Goal: Check status: Check status

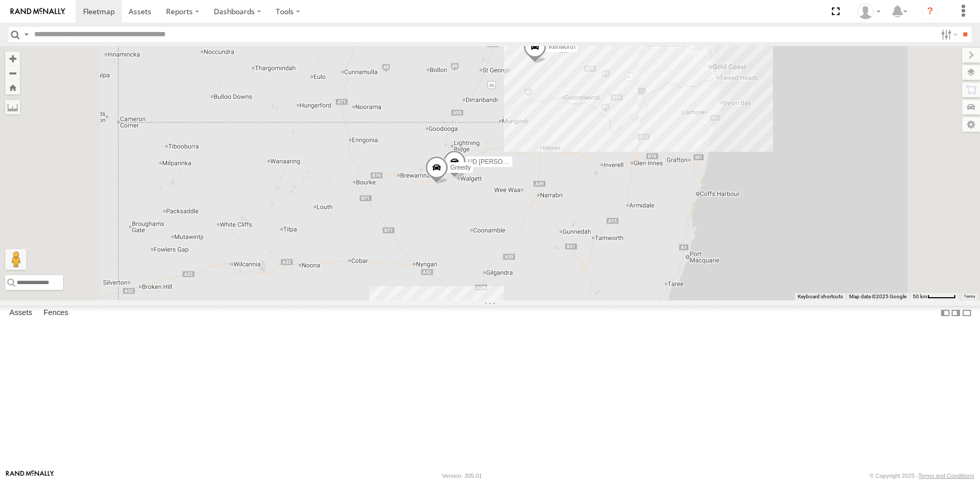
drag, startPoint x: 694, startPoint y: 137, endPoint x: 690, endPoint y: 211, distance: 74.2
click at [690, 211] on div "Kenworth 3 Greedy UD [PERSON_NAME]" at bounding box center [490, 173] width 980 height 254
click at [546, 64] on span at bounding box center [534, 49] width 23 height 28
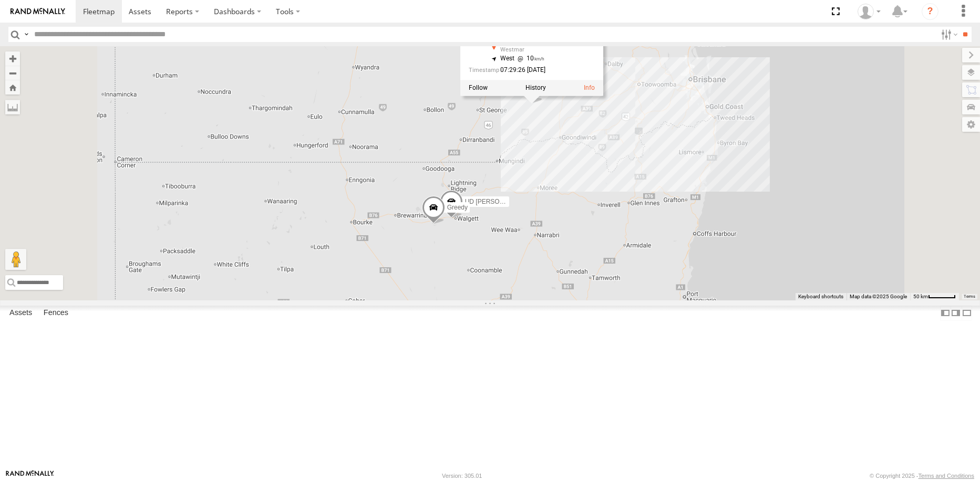
drag, startPoint x: 647, startPoint y: 191, endPoint x: 645, endPoint y: 203, distance: 11.7
click at [645, 203] on div "Kenworth 3 Greedy UD [PERSON_NAME] Kenworth All Assets Moonie [GEOGRAPHIC_DATA]…" at bounding box center [490, 173] width 980 height 254
click at [652, 218] on div "Kenworth 3 Greedy UD [PERSON_NAME] Kenworth All Assets Moonie [GEOGRAPHIC_DATA]…" at bounding box center [490, 173] width 980 height 254
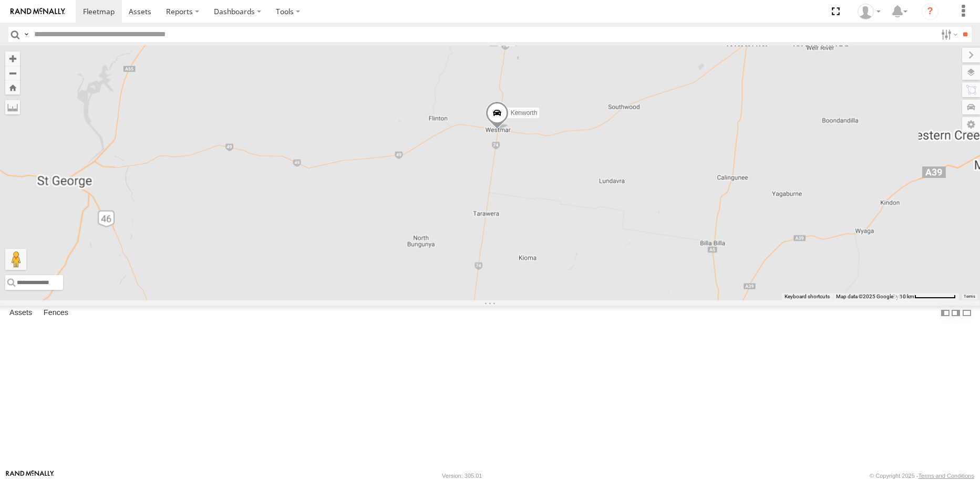
drag, startPoint x: 683, startPoint y: 220, endPoint x: 679, endPoint y: 268, distance: 48.0
click at [679, 268] on div "Kenworth Greedy UD [PERSON_NAME]" at bounding box center [490, 173] width 980 height 254
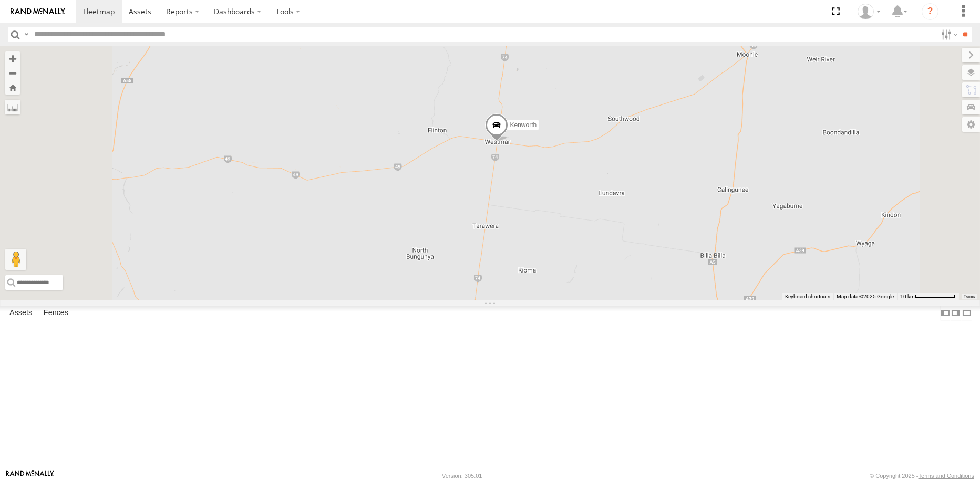
click at [507, 142] on span at bounding box center [495, 127] width 23 height 28
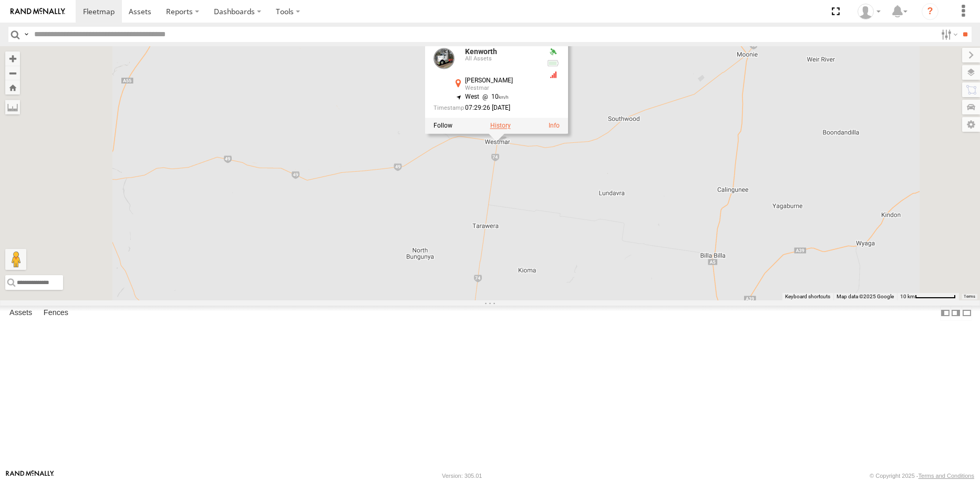
click at [510, 130] on label at bounding box center [500, 125] width 20 height 7
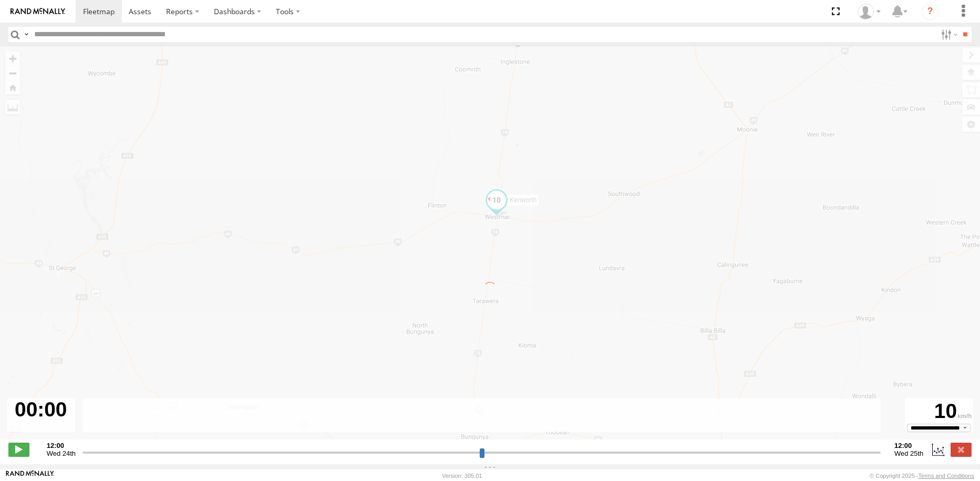
type input "**********"
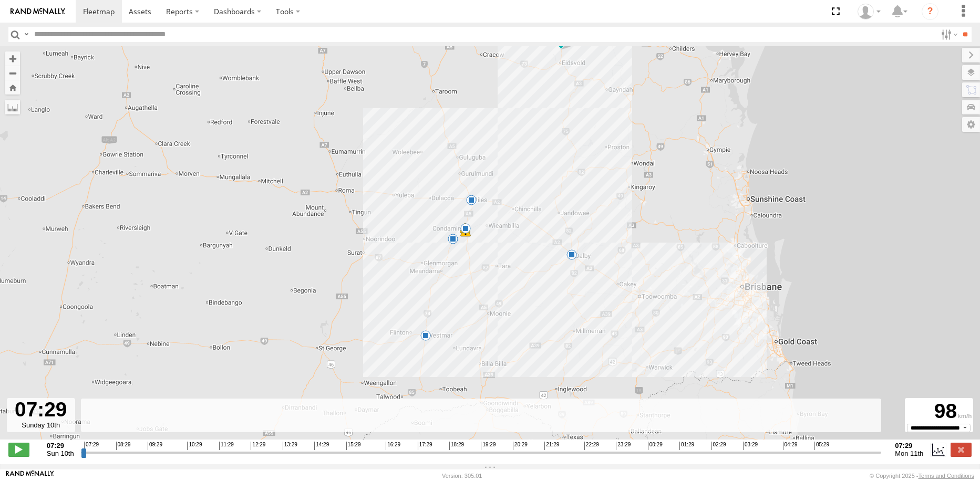
drag, startPoint x: 494, startPoint y: 374, endPoint x: 506, endPoint y: 318, distance: 57.4
click at [506, 318] on div "Kenworth 11:14 Sun 13:03 Sun 13:48 Sun 13:54 Sun 14:07 Sun 14:29 Sun 20:06 Sun" at bounding box center [490, 248] width 980 height 404
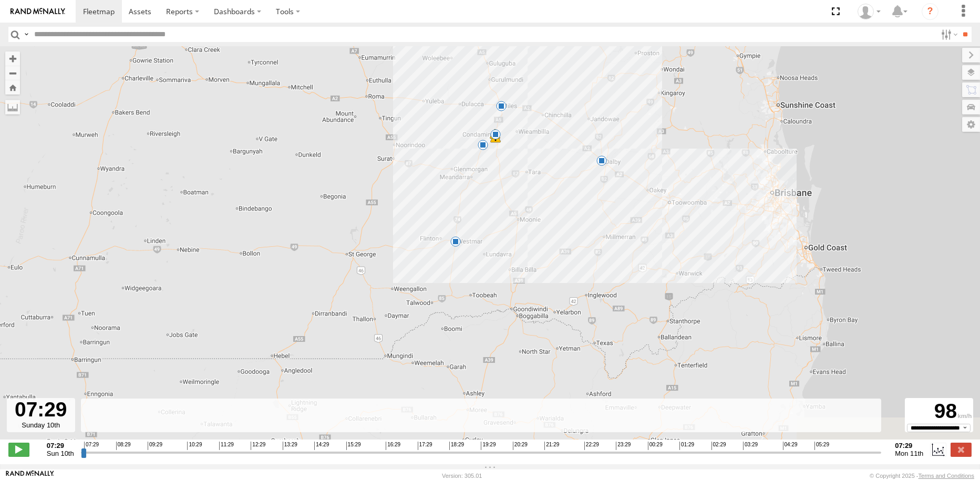
drag, startPoint x: 511, startPoint y: 355, endPoint x: 541, endPoint y: 260, distance: 99.2
click at [541, 260] on div "Kenworth 11:14 Sun 13:03 Sun 13:48 Sun 13:54 Sun 14:07 Sun 14:29 Sun 20:06 Sun" at bounding box center [490, 248] width 980 height 404
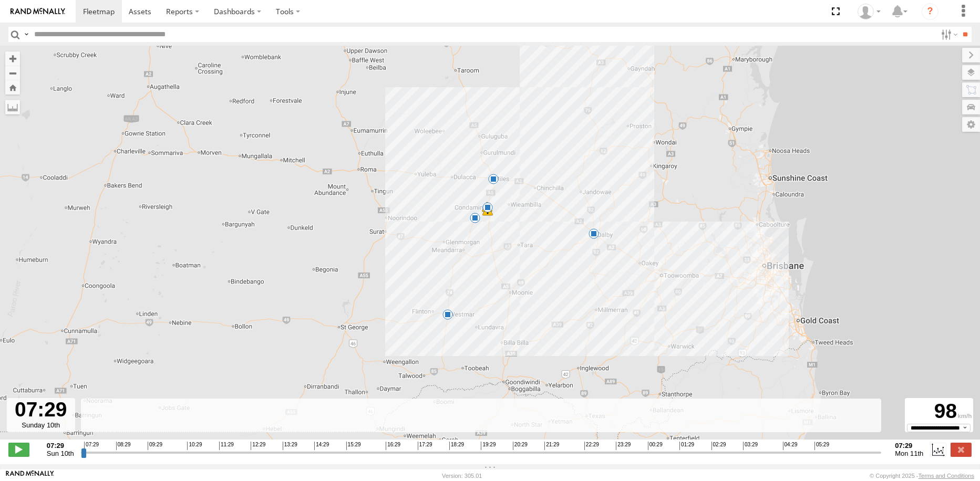
drag, startPoint x: 543, startPoint y: 150, endPoint x: 537, endPoint y: 209, distance: 59.1
click at [537, 209] on div "Kenworth 11:14 Sun 13:03 Sun 13:48 Sun 13:54 Sun 14:07 Sun 14:29 Sun 20:06 Sun" at bounding box center [490, 248] width 980 height 404
click at [485, 209] on span at bounding box center [487, 207] width 11 height 11
click at [507, 230] on div "Kenworth 11:14 Sun 13:03 Sun 13:48 Sun 13:54 Sun 14:07 Sun 14:29 Sun 20:06 Sun …" at bounding box center [490, 248] width 980 height 404
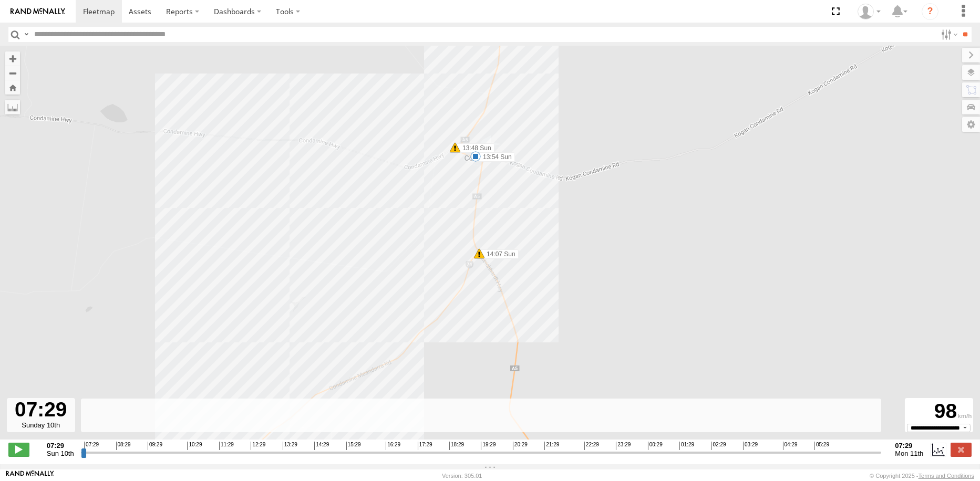
click at [453, 153] on span at bounding box center [455, 147] width 11 height 11
click at [521, 193] on div "Kenworth 11:14 Sun 13:03 Sun 13:48 Sun 13:54 Sun 14:07 Sun 14:29 Sun 20:06 Sun …" at bounding box center [490, 248] width 980 height 404
click at [477, 164] on div "Kenworth 11:14 Sun 13:03 Sun 13:48 Sun 13:54 Sun 14:07 Sun 14:29 Sun 20:06 Sun" at bounding box center [490, 248] width 980 height 404
click at [474, 160] on span at bounding box center [475, 156] width 11 height 11
click at [556, 286] on div "Kenworth 11:14 Sun 13:03 Sun 13:48 Sun 13:54 Sun 14:07 Sun 14:29 Sun 20:06 Sun …" at bounding box center [490, 248] width 980 height 404
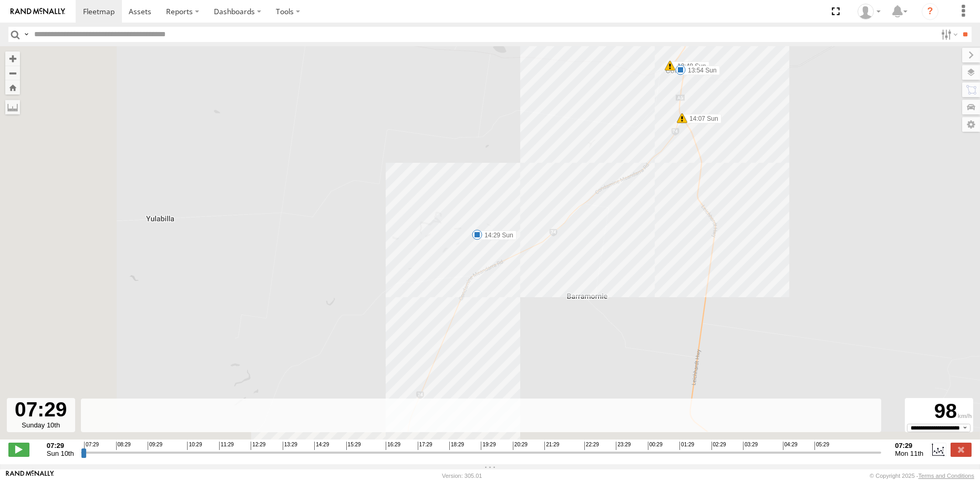
drag, startPoint x: 477, startPoint y: 391, endPoint x: 698, endPoint y: 167, distance: 313.8
click at [711, 149] on div "Kenworth 11:14 Sun 13:03 Sun 13:48 Sun 13:54 Sun 14:07 Sun 14:29 Sun 20:06 Sun" at bounding box center [490, 248] width 980 height 404
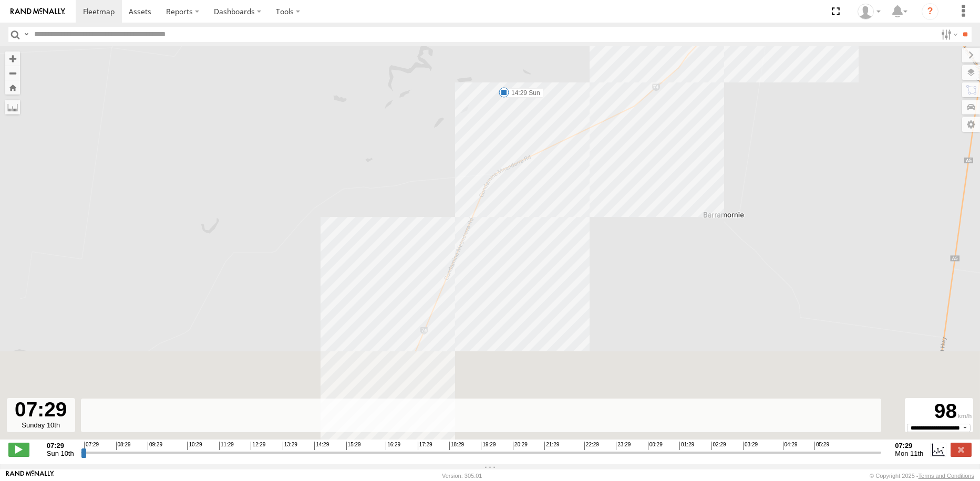
drag, startPoint x: 417, startPoint y: 254, endPoint x: 454, endPoint y: 137, distance: 123.4
click at [453, 139] on div "Kenworth 11:14 Sun 13:03 Sun 13:48 Sun 13:54 Sun 14:07 Sun 14:29 Sun 20:06 Sun" at bounding box center [490, 248] width 980 height 404
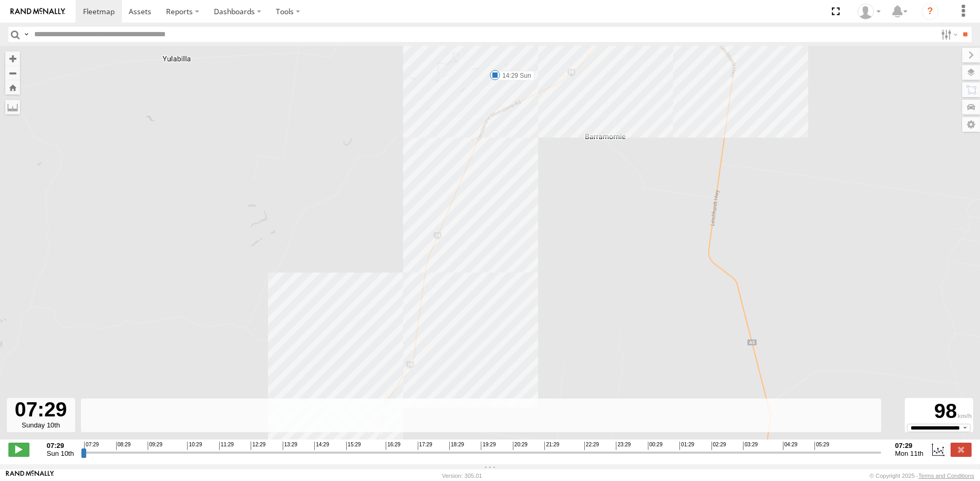
drag, startPoint x: 574, startPoint y: 181, endPoint x: 589, endPoint y: 158, distance: 27.2
click at [588, 159] on div "Kenworth 11:14 Sun 13:03 Sun 13:48 Sun 13:54 Sun 14:07 Sun 14:29 Sun 20:06 Sun" at bounding box center [490, 248] width 980 height 404
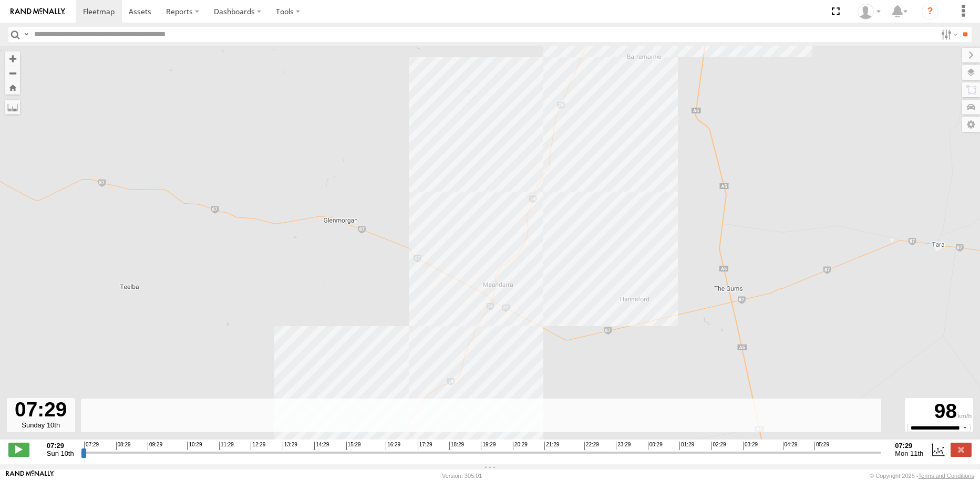
drag, startPoint x: 552, startPoint y: 321, endPoint x: 623, endPoint y: 128, distance: 206.4
click at [622, 128] on div "Kenworth 11:14 Sun 13:03 Sun 13:48 Sun 13:54 Sun 14:07 Sun 14:29 Sun 20:06 Sun" at bounding box center [490, 248] width 980 height 404
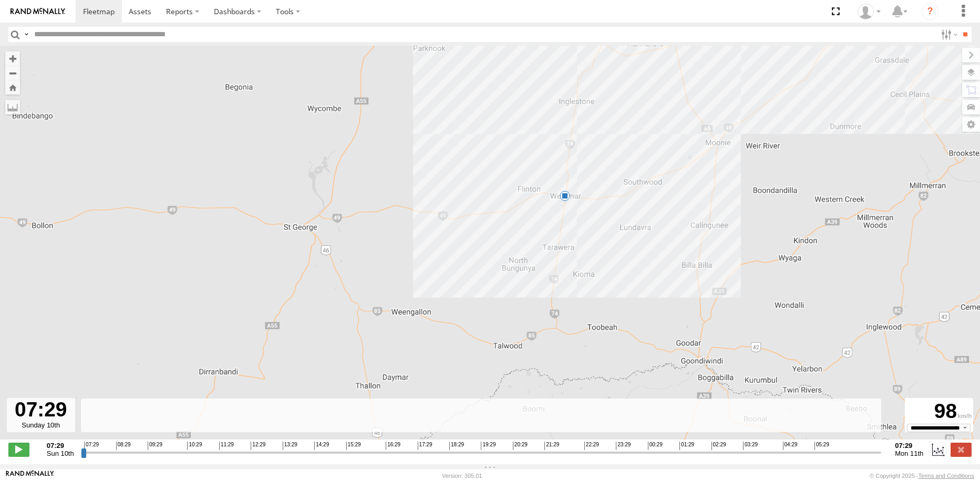
drag, startPoint x: 599, startPoint y: 301, endPoint x: 603, endPoint y: 205, distance: 96.7
click at [603, 205] on div "Kenworth 11:14 Sun 13:03 Sun 13:48 Sun 13:54 Sun 14:07 Sun 14:29 Sun 20:06 Sun" at bounding box center [490, 248] width 980 height 404
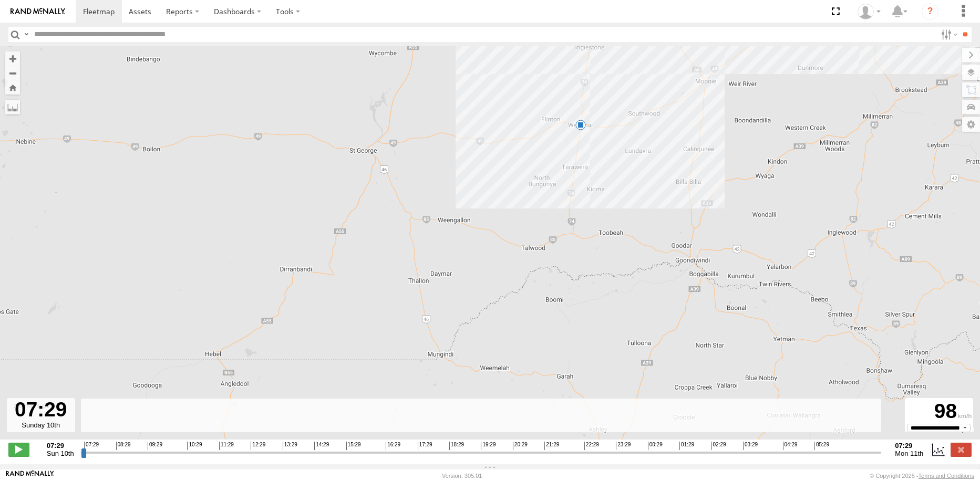
drag, startPoint x: 560, startPoint y: 253, endPoint x: 591, endPoint y: 169, distance: 89.1
click at [589, 170] on div "Kenworth 11:14 Sun 13:03 Sun 13:48 Sun 13:54 Sun 14:07 Sun 14:29 Sun 20:06 Sun" at bounding box center [490, 248] width 980 height 404
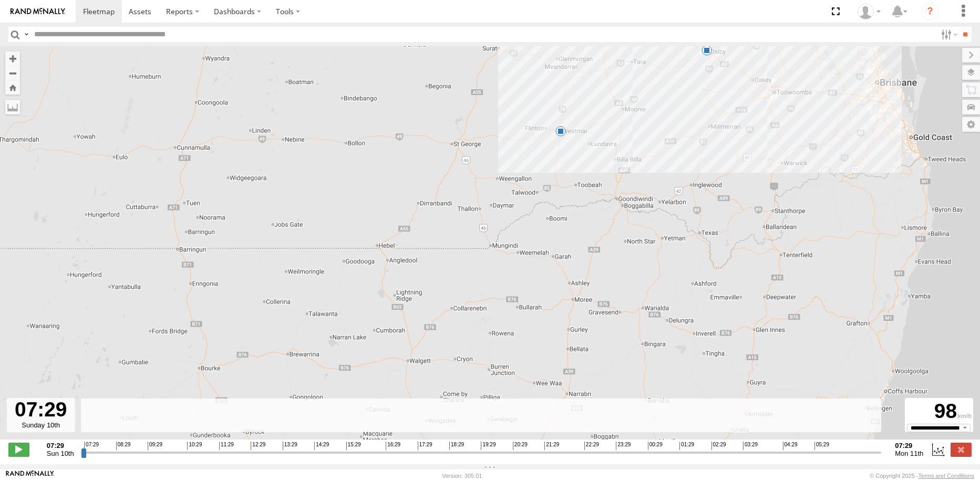
drag, startPoint x: 581, startPoint y: 285, endPoint x: 578, endPoint y: 258, distance: 26.5
click at [578, 258] on div "Kenworth 11:14 Sun 13:03 Sun 13:48 Sun 13:54 Sun 14:07 Sun 14:29 Sun 20:06 Sun" at bounding box center [490, 248] width 980 height 404
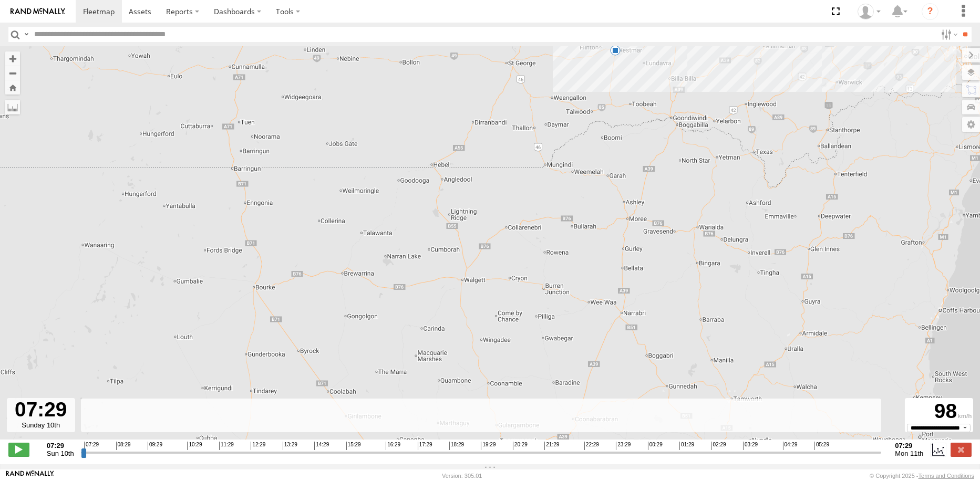
drag, startPoint x: 521, startPoint y: 294, endPoint x: 577, endPoint y: 215, distance: 96.5
click at [577, 215] on div "Kenworth 11:14 Sun 13:03 Sun 13:48 Sun 13:54 Sun 14:07 Sun 14:29 Sun 20:06 Sun" at bounding box center [490, 248] width 980 height 404
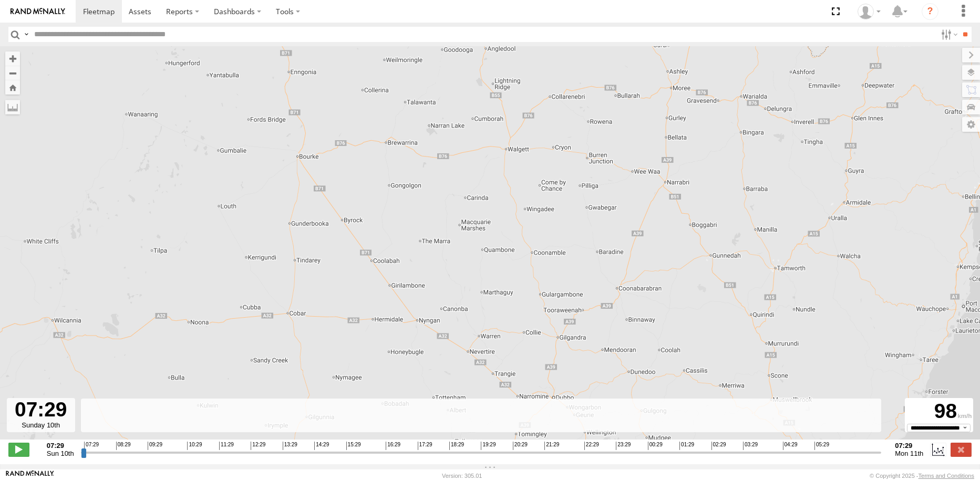
drag, startPoint x: 502, startPoint y: 344, endPoint x: 546, endPoint y: 214, distance: 137.0
click at [546, 214] on div "Kenworth 11:14 Sun 13:03 Sun 13:48 Sun 13:54 Sun 14:07 Sun 14:29 Sun 20:06 Sun" at bounding box center [490, 248] width 980 height 404
